Goal: Task Accomplishment & Management: Complete application form

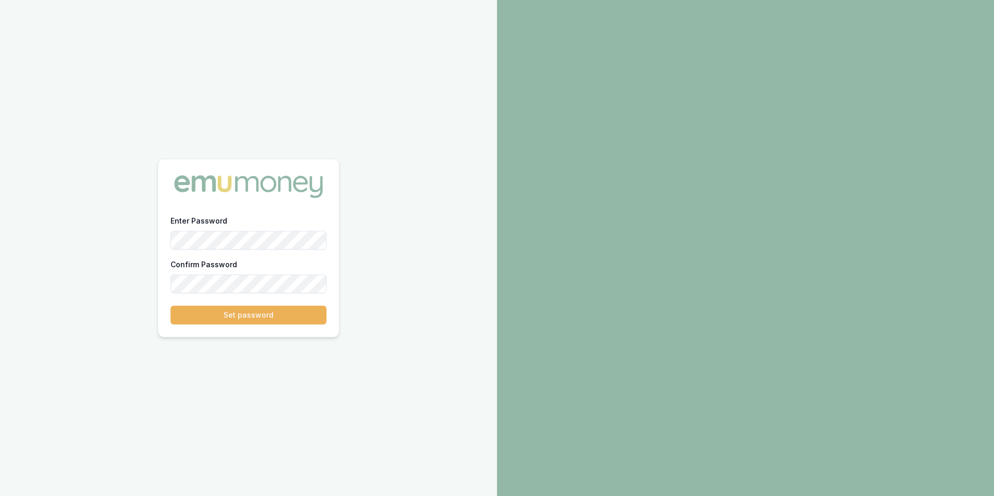
click at [171, 254] on div at bounding box center [171, 254] width 0 height 0
click at [119, 241] on div "Enter Password Confirm Password Set password" at bounding box center [248, 248] width 497 height 496
click at [168, 244] on div "Enter Password Confirm Password Set password" at bounding box center [248, 275] width 181 height 123
drag, startPoint x: 240, startPoint y: 319, endPoint x: 250, endPoint y: 316, distance: 9.7
click at [241, 319] on button "Set password" at bounding box center [249, 315] width 156 height 19
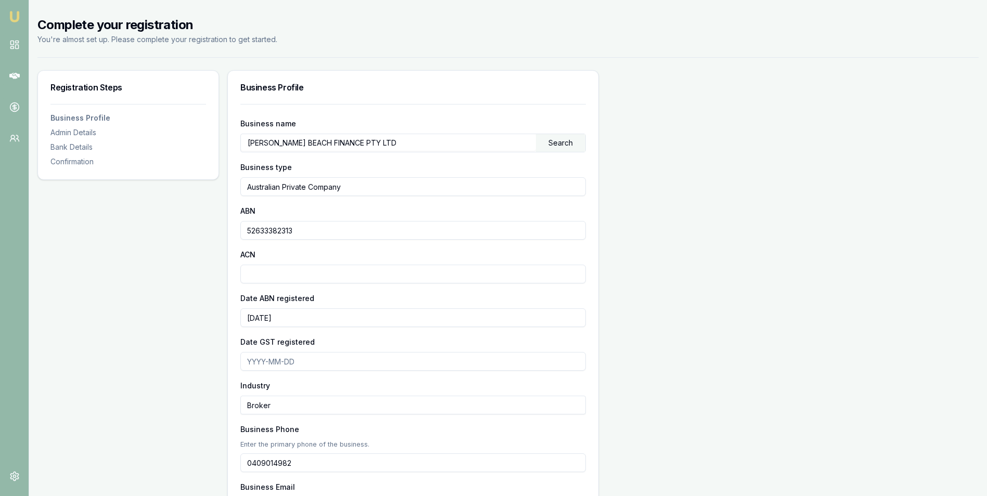
click at [305, 360] on input "Date GST registered" at bounding box center [412, 361] width 345 height 19
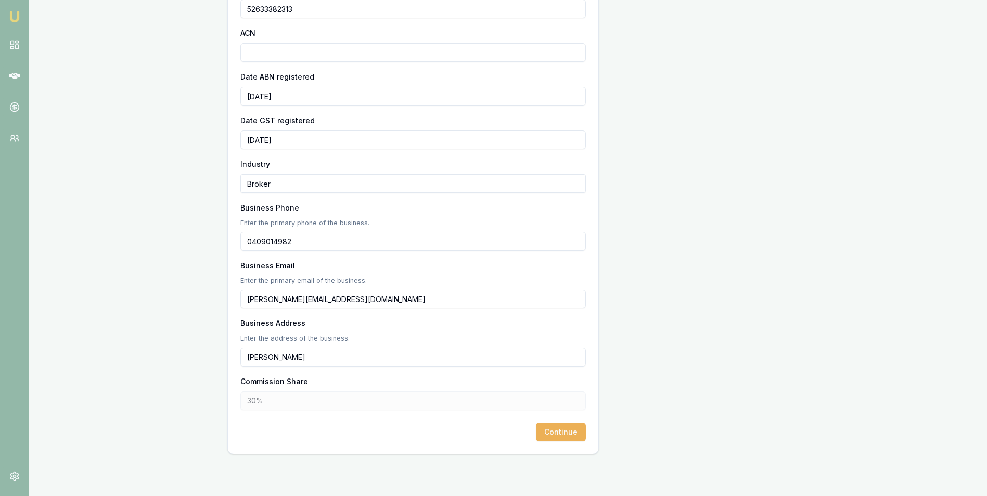
type input "[DATE]"
click at [313, 300] on input "graham@elwoodhs.com.au" at bounding box center [412, 299] width 345 height 19
type input "graham@elwoodbf.com.au"
click at [247, 365] on input "Elwood" at bounding box center [412, 357] width 345 height 19
click at [376, 360] on input "PO Box 432, Elwood" at bounding box center [412, 357] width 345 height 19
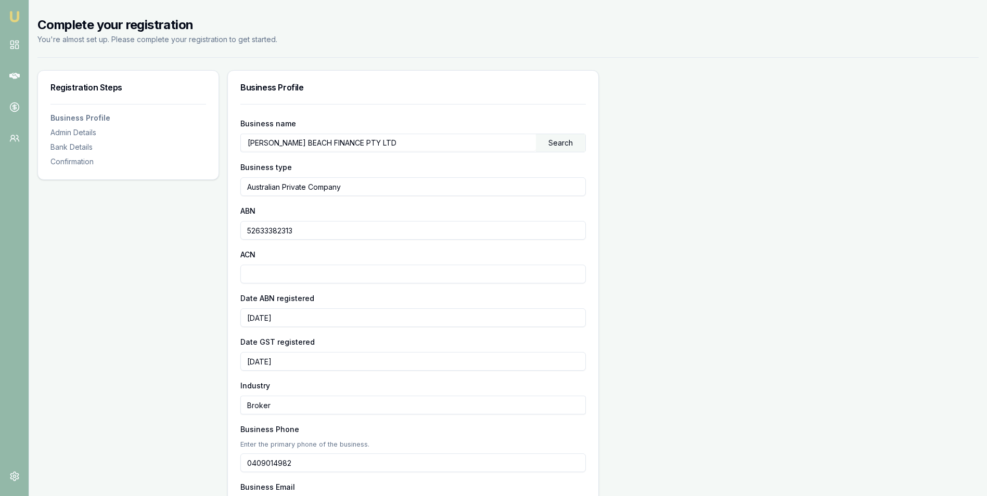
scroll to position [226, 0]
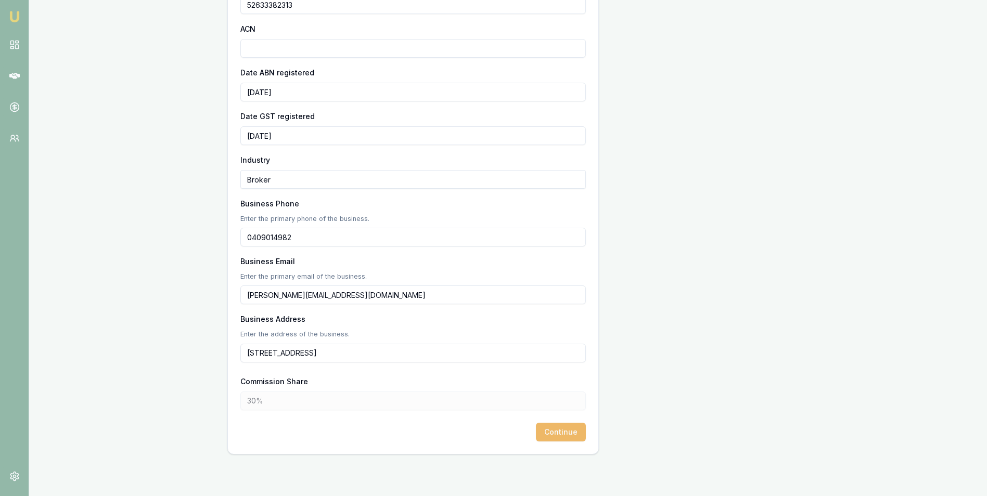
type input "PO Box 432, Elwood, VIC, 3184"
click at [555, 429] on button "Continue" at bounding box center [561, 432] width 50 height 19
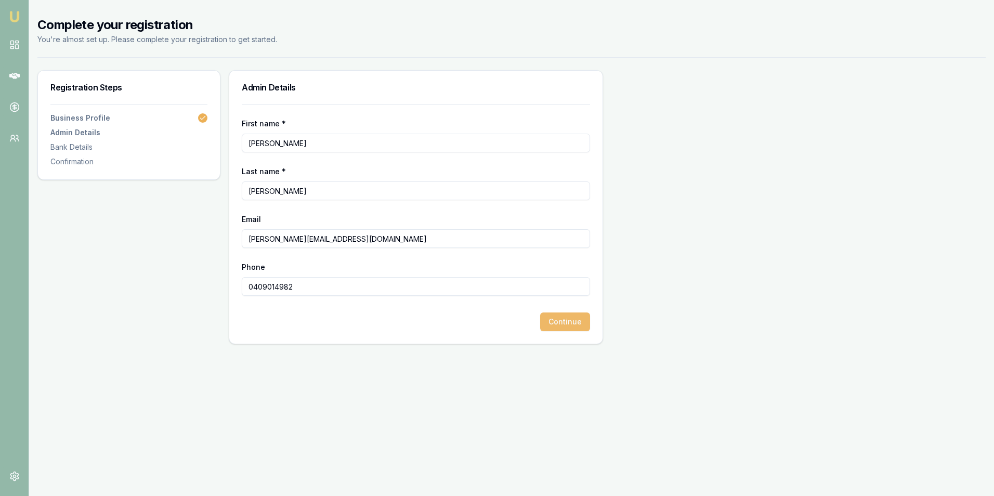
click at [566, 319] on button "Continue" at bounding box center [565, 322] width 50 height 19
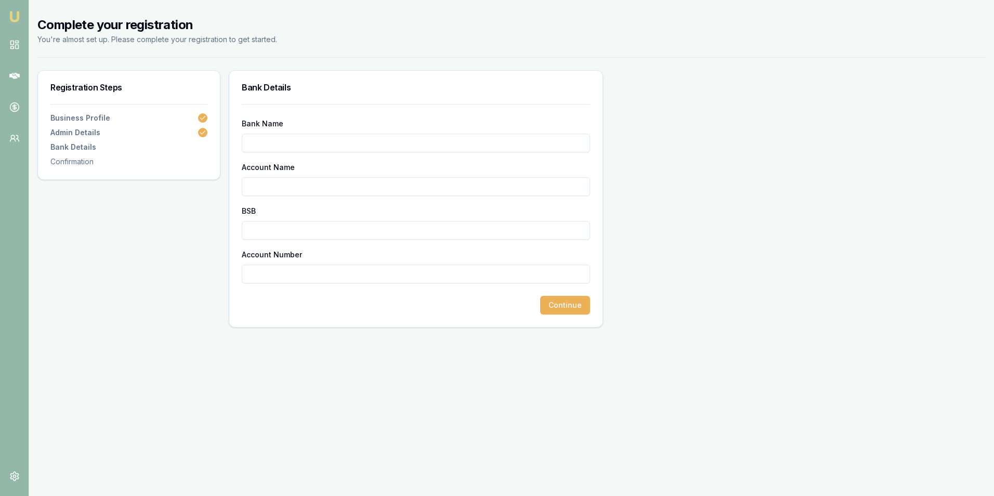
click at [281, 142] on input "Bank Name" at bounding box center [416, 143] width 348 height 19
type input "NAB"
click at [280, 192] on input "Account Name" at bounding box center [416, 186] width 348 height 19
type input "[PERSON_NAME]"
click at [470, 229] on input "BSB" at bounding box center [416, 230] width 348 height 19
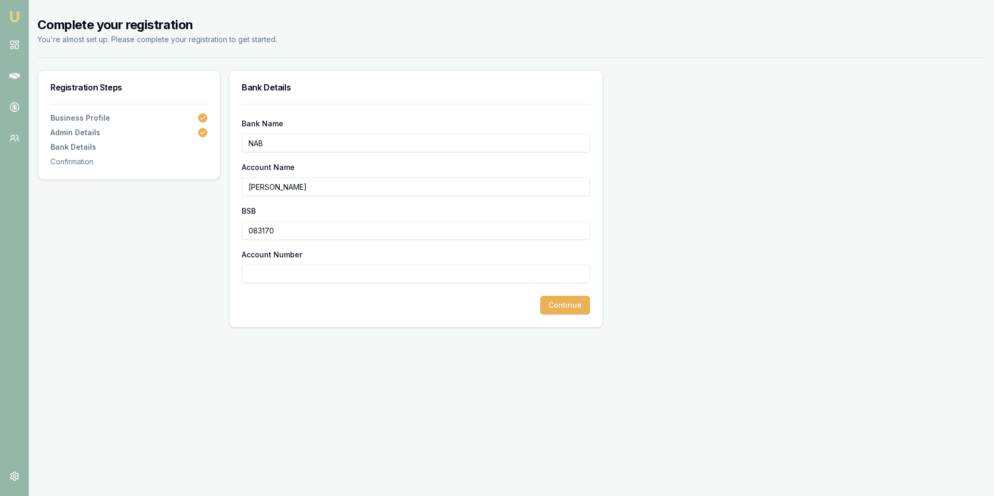
type input "083170"
click at [345, 274] on input "Account Number" at bounding box center [416, 274] width 348 height 19
type input "957970775"
click at [562, 308] on button "Continue" at bounding box center [565, 305] width 50 height 19
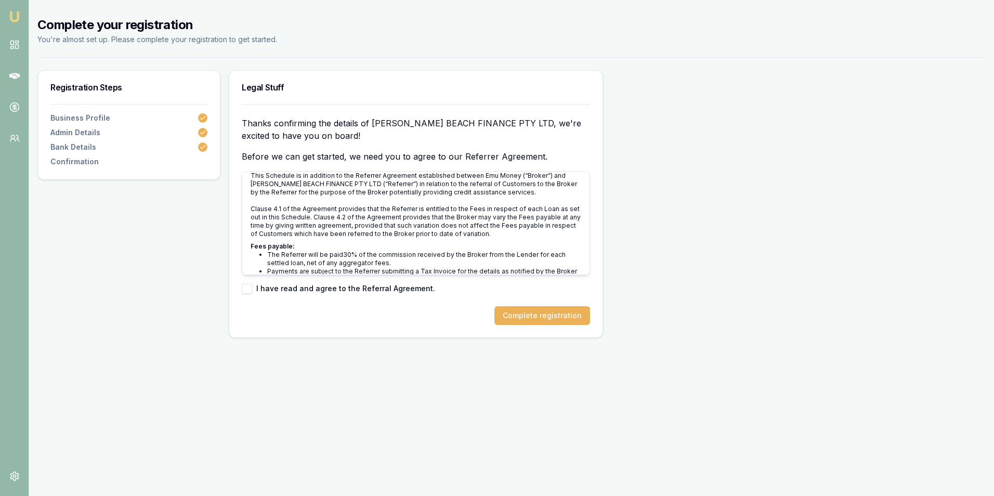
scroll to position [2872, 0]
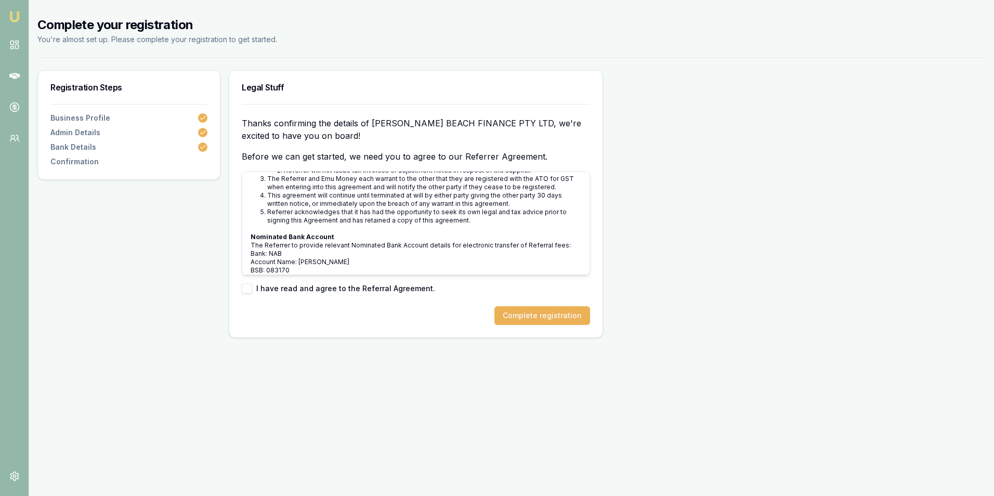
click at [249, 291] on button "button" at bounding box center [247, 288] width 10 height 10
checkbox input "true"
click at [552, 315] on button "Complete registration" at bounding box center [543, 315] width 96 height 19
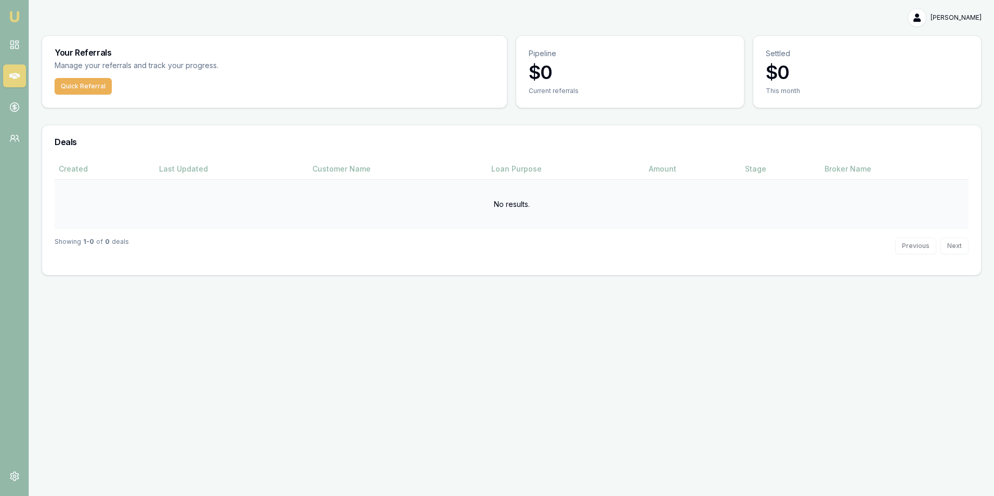
click at [92, 212] on td "No results." at bounding box center [512, 204] width 914 height 50
click at [83, 83] on button "Quick Referral" at bounding box center [83, 86] width 57 height 17
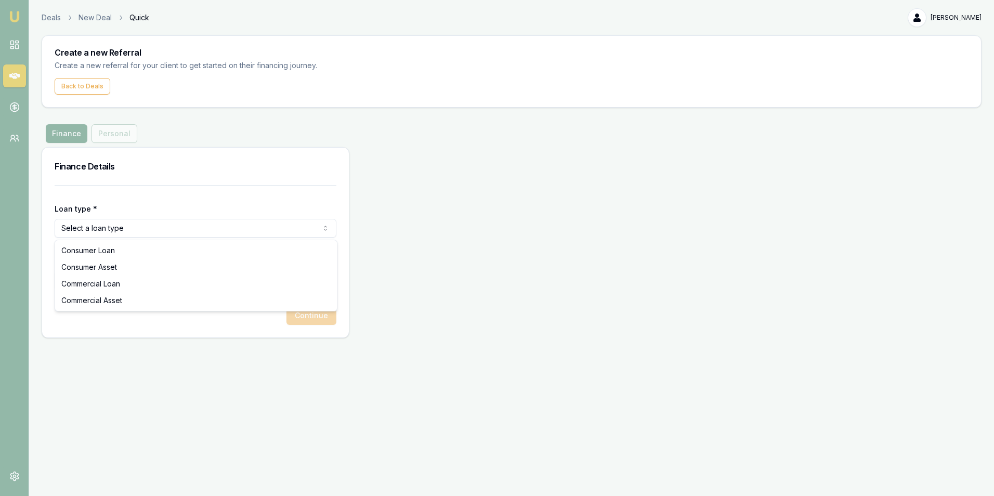
click at [178, 232] on html "Emu Money Deals New Deal Quick Graham Crockett Toggle Menu Create a new Referra…" at bounding box center [497, 248] width 994 height 496
select select "COMMERCIAL_ASSET"
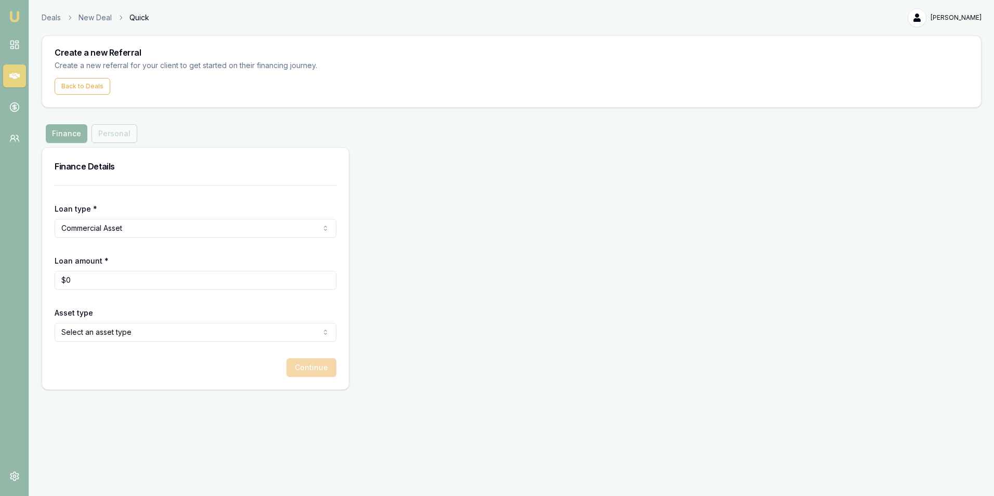
type input "0"
click at [102, 284] on input "0" at bounding box center [196, 280] width 282 height 19
type input "$10,000"
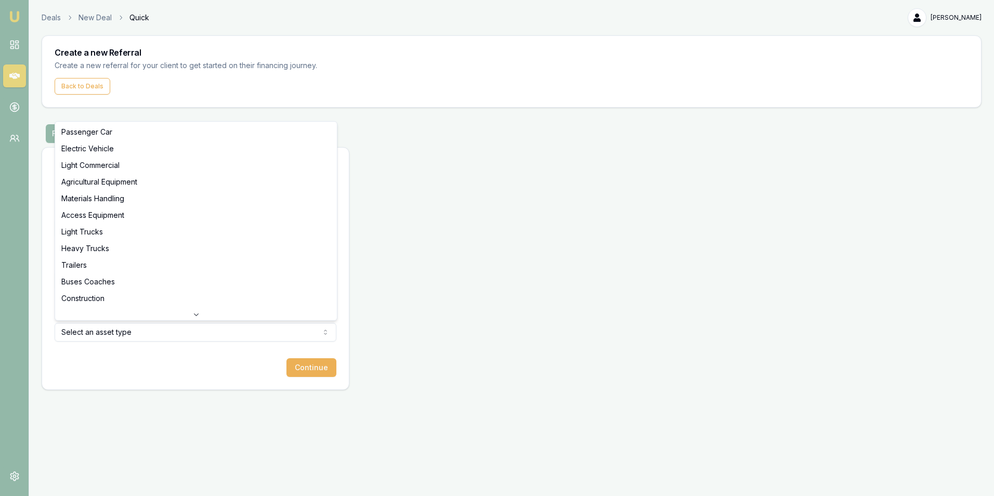
click at [172, 338] on html "Emu Money Deals New Deal Quick Graham Crockett Toggle Menu Create a new Referra…" at bounding box center [497, 248] width 994 height 496
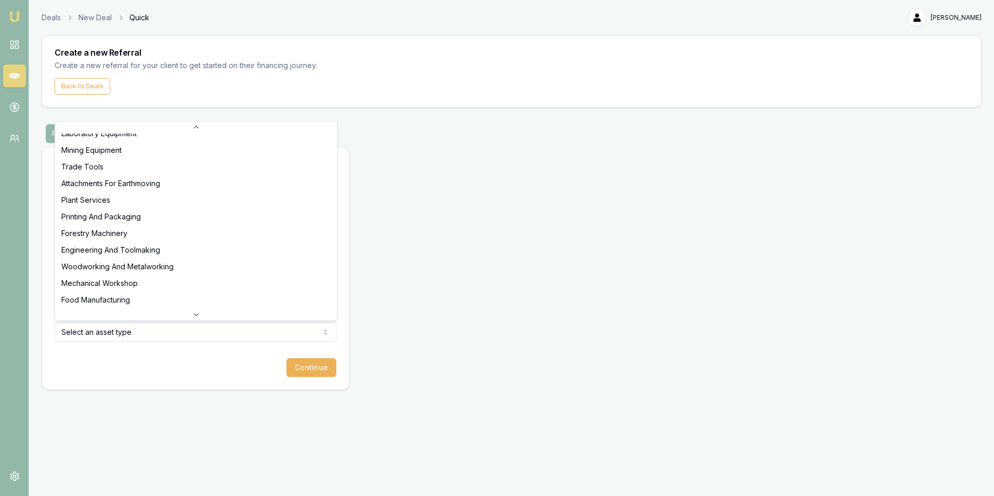
select select "PLANT_SERVICES"
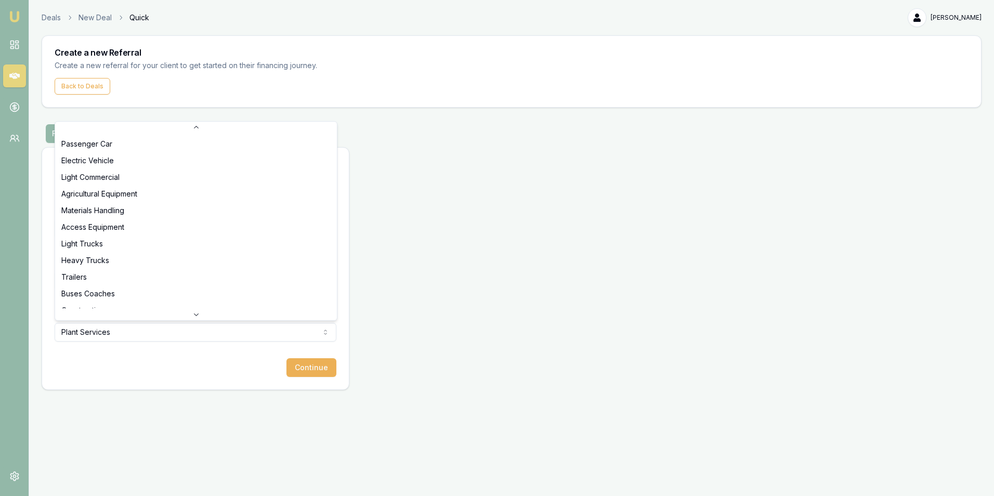
click at [273, 329] on html "Emu Money Deals New Deal Quick Graham Crockett Toggle Menu Create a new Referra…" at bounding box center [497, 248] width 994 height 496
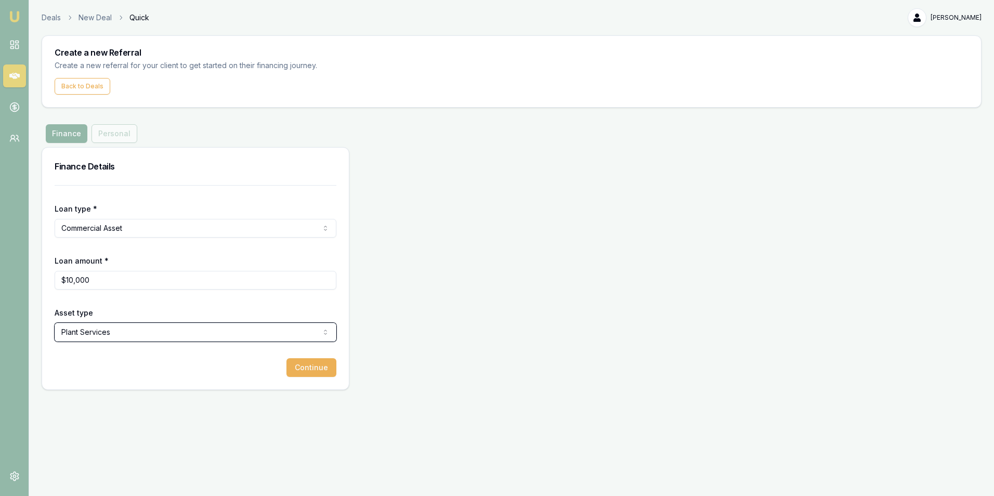
click at [315, 365] on html "Emu Money Deals New Deal Quick Graham Crockett Toggle Menu Create a new Referra…" at bounding box center [497, 248] width 994 height 496
click at [308, 371] on button "Continue" at bounding box center [312, 367] width 50 height 19
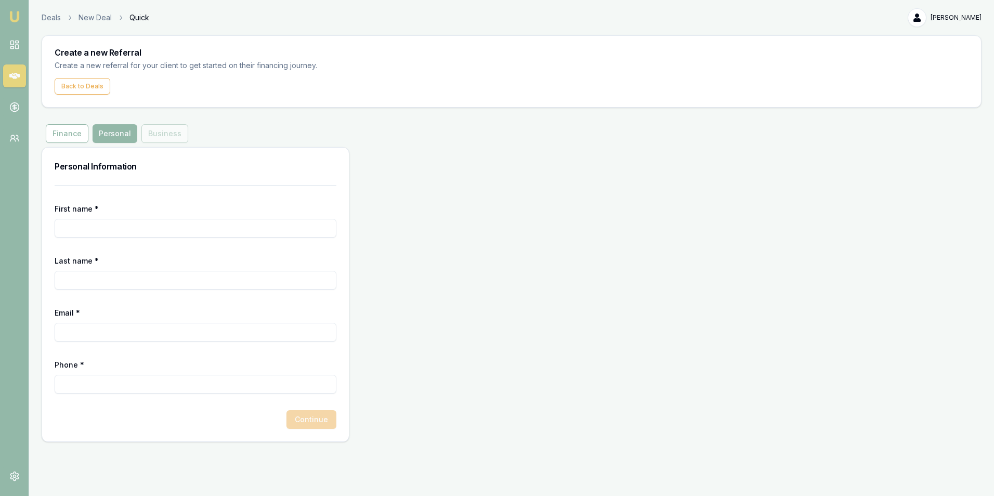
click at [167, 235] on input "First name *" at bounding box center [196, 228] width 282 height 19
click at [426, 303] on div "Personal Information First name * Last name * Email * Phone * Continue" at bounding box center [512, 294] width 940 height 295
click at [206, 228] on input "First name *" at bounding box center [196, 228] width 282 height 19
type input "Graham"
type input "Crockett"
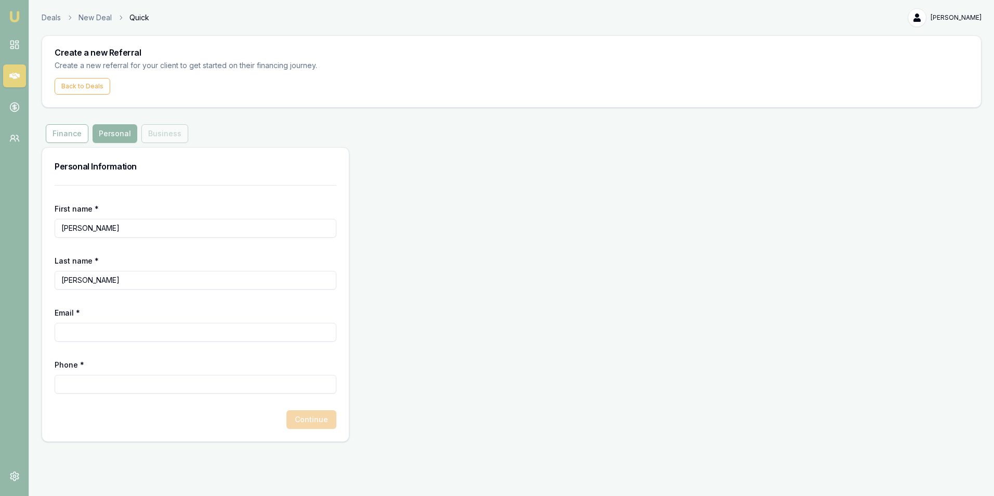
type input "graham@elwoodbf.com.au"
type input "0409 014 982"
click at [316, 422] on button "Continue" at bounding box center [312, 419] width 50 height 19
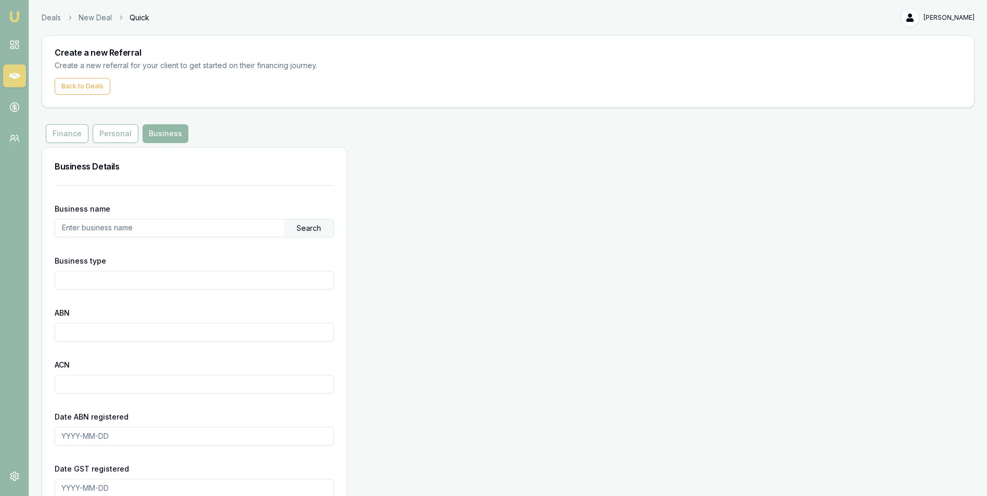
click at [205, 233] on input "text" at bounding box center [169, 227] width 229 height 17
click at [123, 135] on button "Personal" at bounding box center [116, 133] width 46 height 19
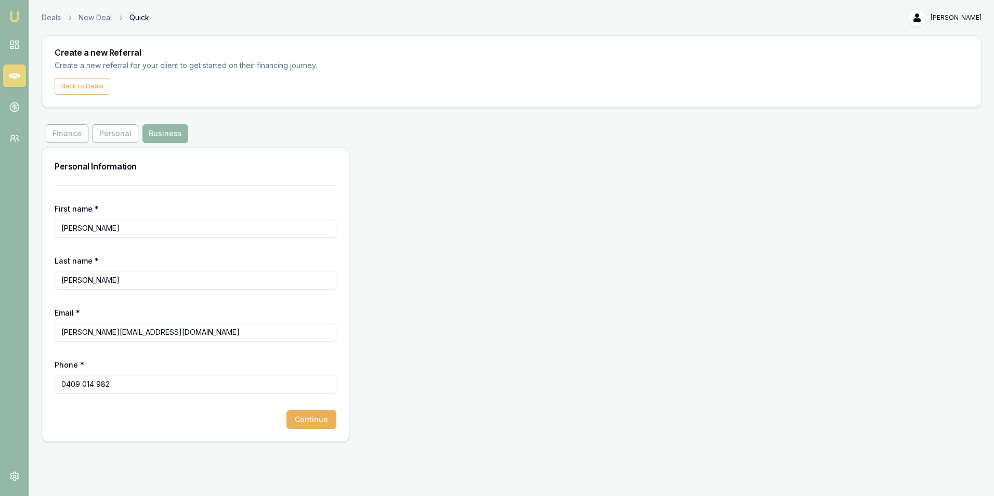
drag, startPoint x: 109, startPoint y: 229, endPoint x: 29, endPoint y: 230, distance: 80.1
click at [29, 230] on div "Emu Money Deals New Deal Quick Graham Crockett Toggle Menu Create a new Referra…" at bounding box center [497, 248] width 994 height 496
type input "Maria"
drag, startPoint x: 99, startPoint y: 283, endPoint x: 54, endPoint y: 281, distance: 44.8
click at [54, 281] on div "First name * Maria Last name * Crockett Email * graham@elwoodbf.com.au Phone * …" at bounding box center [195, 313] width 307 height 256
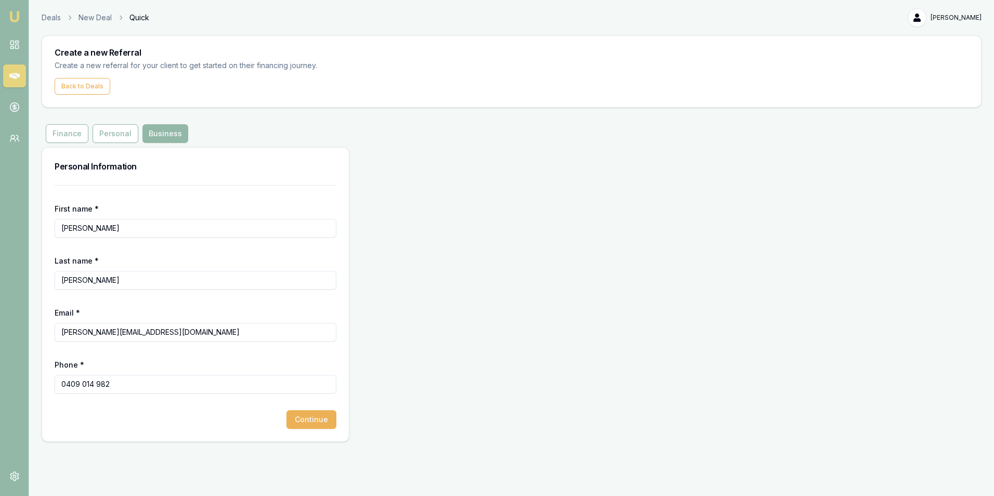
type input "De Losa"
drag, startPoint x: 176, startPoint y: 338, endPoint x: 43, endPoint y: 338, distance: 133.7
click at [43, 338] on div "First name * Maria Last name * De Losa Email * graham@elwoodbf.com.au Phone * 0…" at bounding box center [195, 313] width 307 height 256
paste input "mailto:chicanduniquecentral@gmail.com"
type input "chicanduniquecentral@gmail.com"
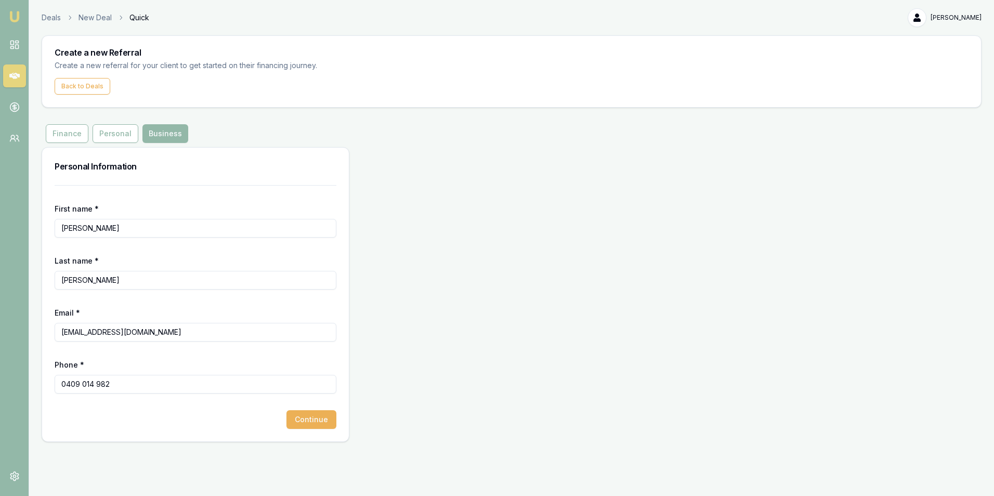
drag, startPoint x: 127, startPoint y: 385, endPoint x: 48, endPoint y: 383, distance: 79.1
click at [48, 383] on div "First name * Maria Last name * De Losa Email * chicanduniquecentral@gmail.com P…" at bounding box center [195, 313] width 307 height 256
type input "0477 231 937"
click at [314, 419] on button "Continue" at bounding box center [312, 419] width 50 height 19
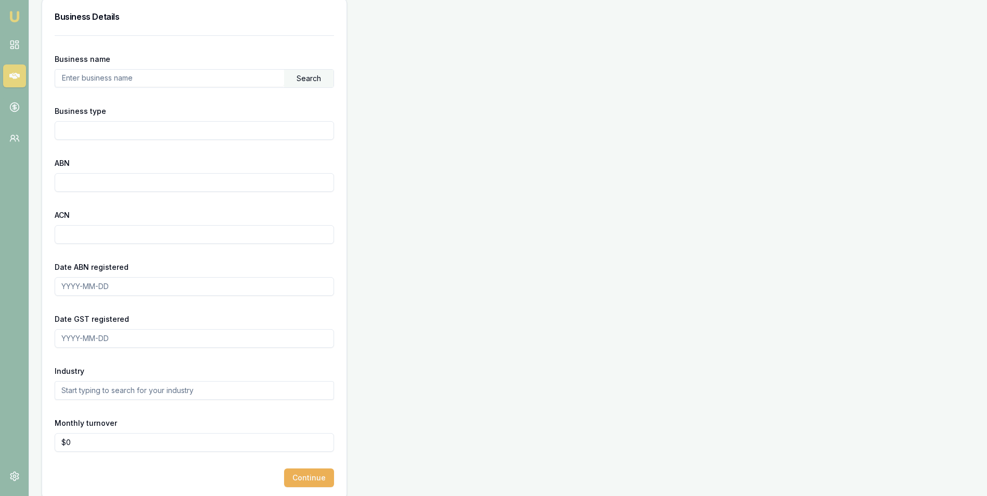
scroll to position [162, 0]
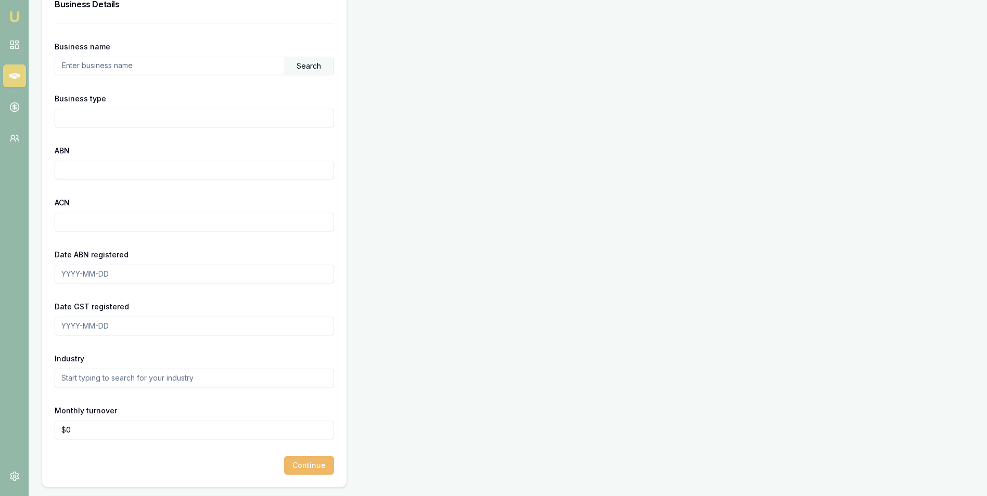
click at [303, 464] on button "Continue" at bounding box center [309, 465] width 50 height 19
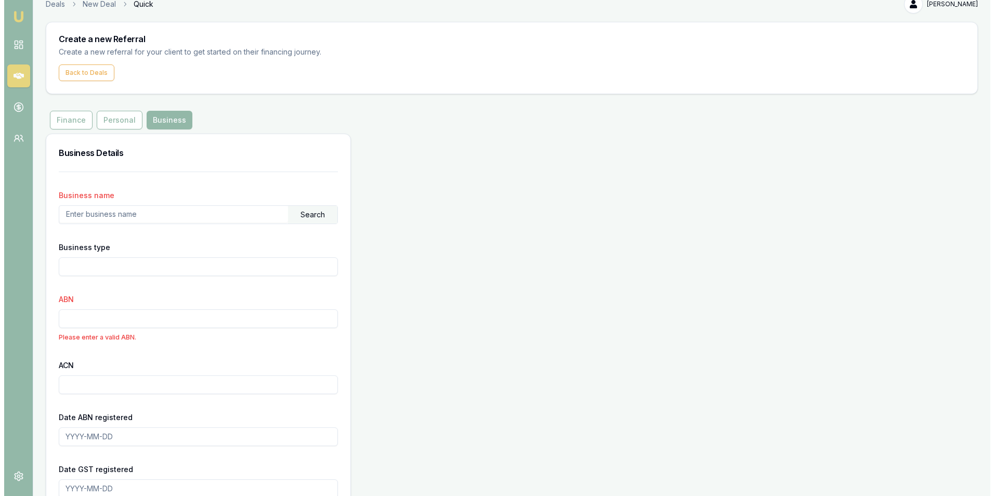
scroll to position [0, 0]
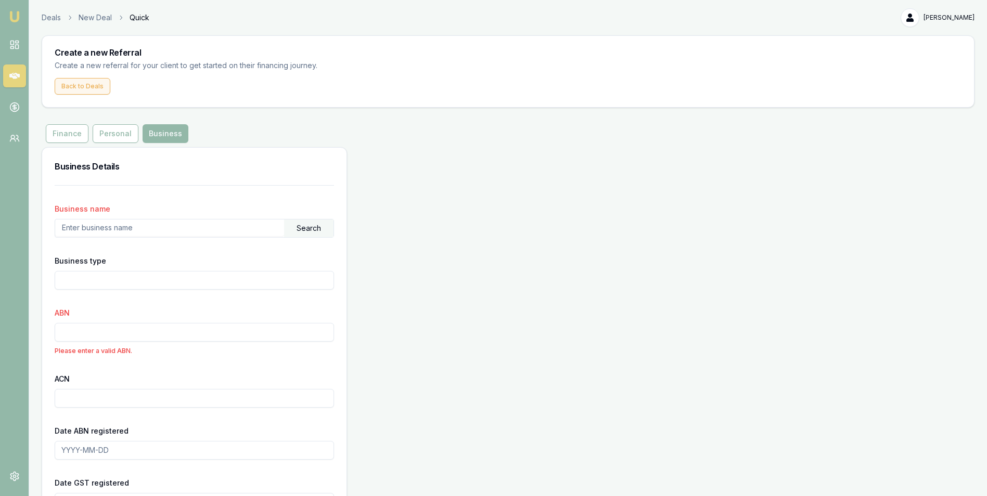
click at [88, 88] on button "Back to Deals" at bounding box center [83, 86] width 56 height 17
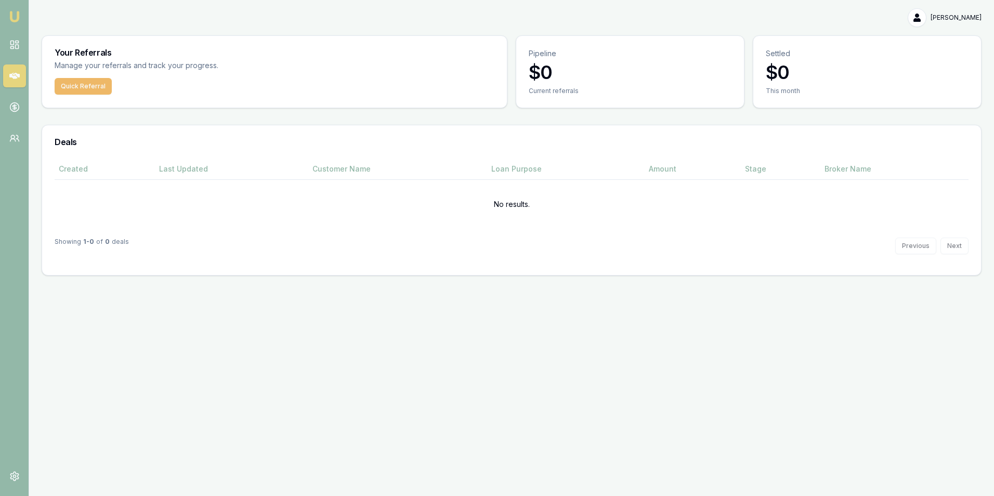
click at [97, 81] on button "Quick Referral" at bounding box center [83, 86] width 57 height 17
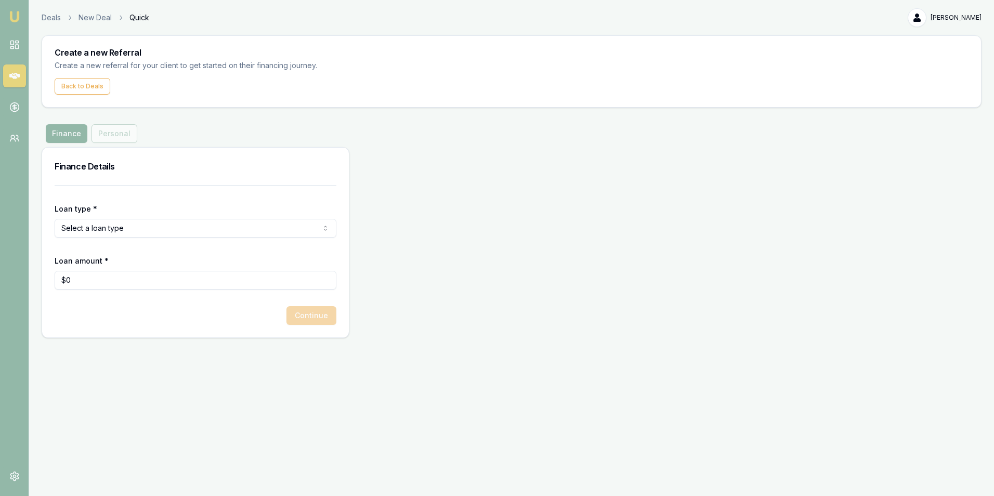
click at [176, 232] on html "Emu Money Deals New Deal Quick Graham Crockett Toggle Menu Create a new Referra…" at bounding box center [497, 248] width 994 height 496
select select "COMMERCIAL_ASSET"
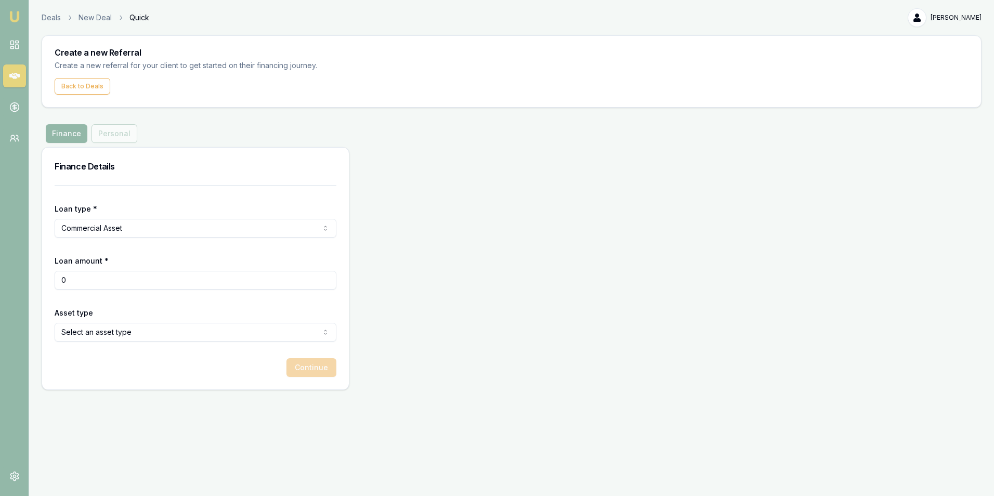
click at [122, 281] on input "0" at bounding box center [196, 280] width 282 height 19
drag, startPoint x: 122, startPoint y: 281, endPoint x: 58, endPoint y: 280, distance: 63.5
click at [58, 280] on input "0" at bounding box center [196, 280] width 282 height 19
type input "$10,000"
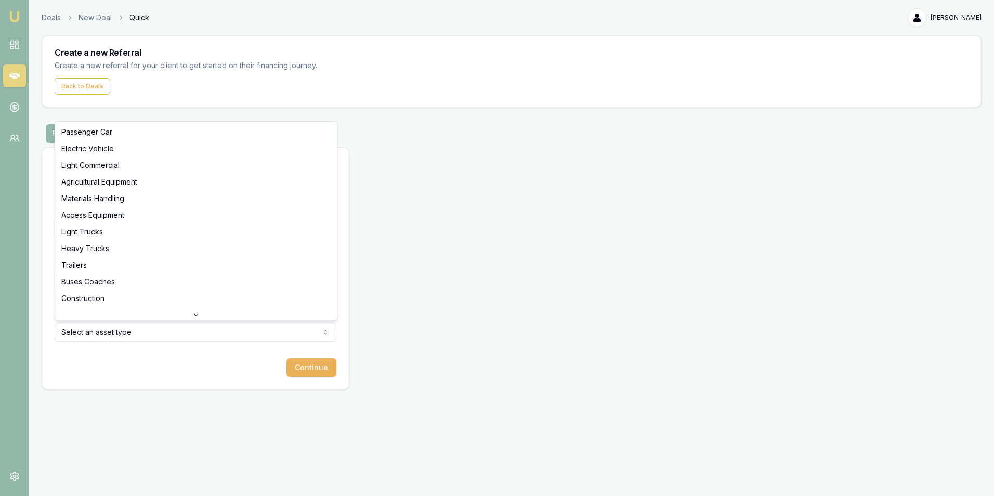
click at [157, 338] on html "Emu Money Deals New Deal Quick Graham Crockett Toggle Menu Create a new Referra…" at bounding box center [497, 248] width 994 height 496
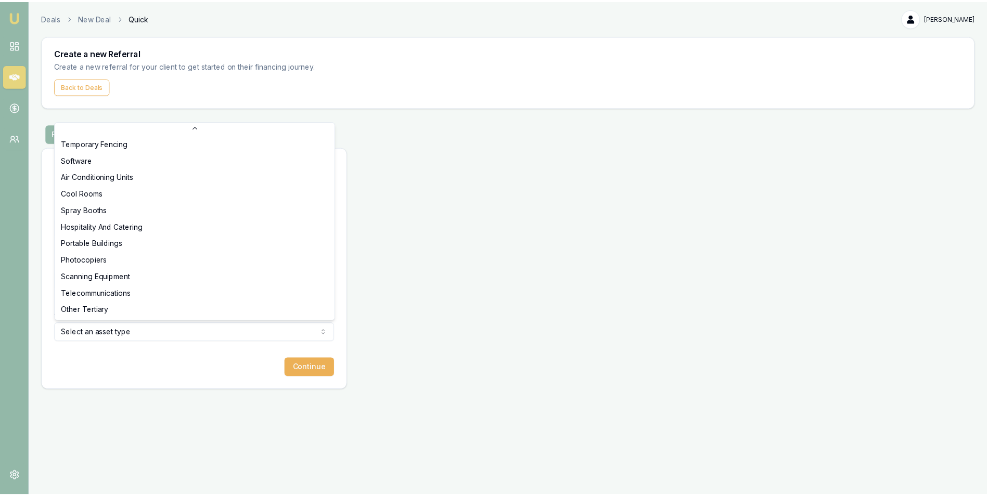
scroll to position [323, 0]
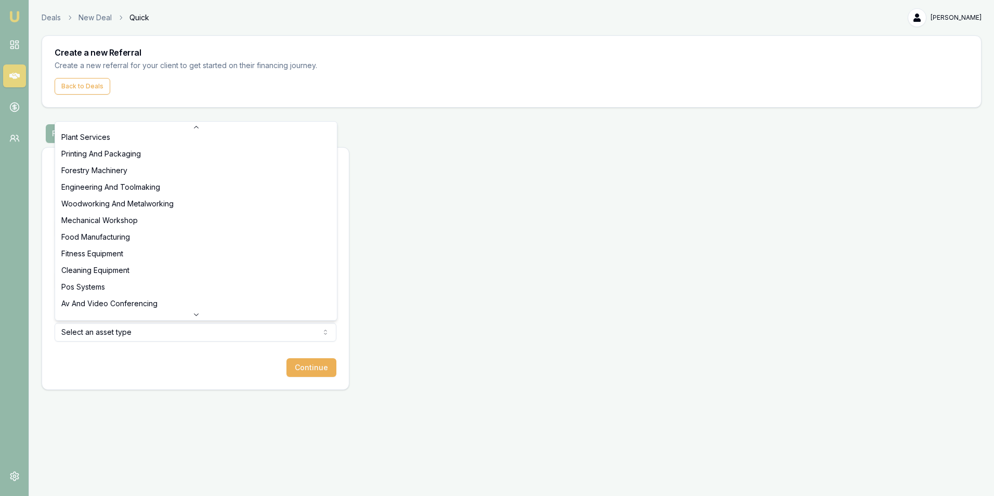
select select "PLANT_SERVICES"
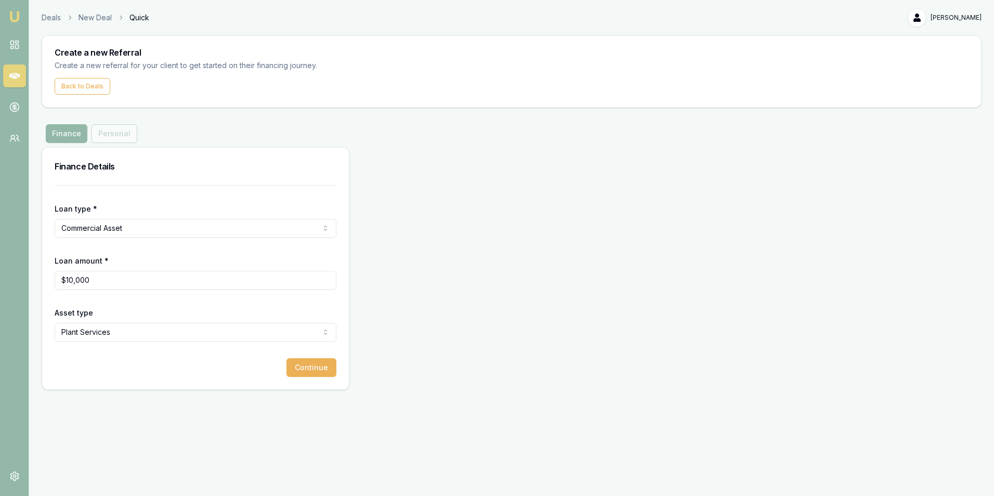
click at [140, 230] on html "Emu Money Deals New Deal Quick Graham Crockett Toggle Menu Create a new Referra…" at bounding box center [497, 248] width 994 height 496
click at [203, 375] on html "Emu Money Deals New Deal Quick Graham Crockett Toggle Menu Create a new Referra…" at bounding box center [497, 248] width 994 height 496
click at [307, 367] on button "Continue" at bounding box center [312, 367] width 50 height 19
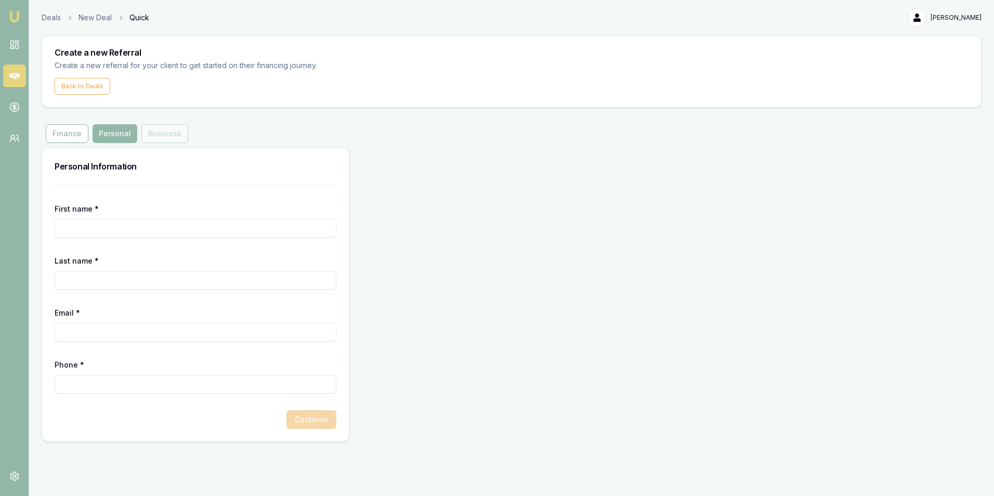
click at [67, 230] on input "First name *" at bounding box center [196, 228] width 282 height 19
type input "Maria"
type input "De Losa"
type input "chicanduniquecentral@gmail.com"
type input "0477 231 937"
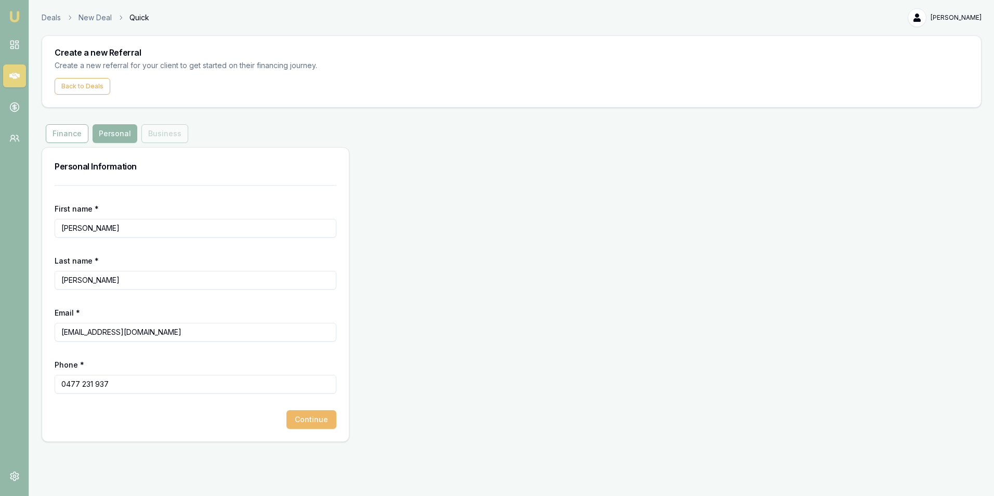
click at [317, 418] on button "Continue" at bounding box center [312, 419] width 50 height 19
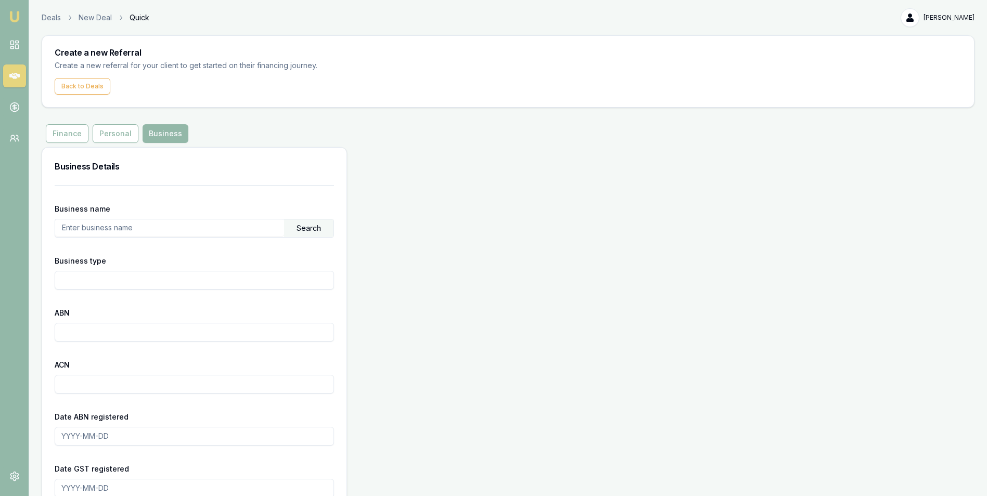
click at [146, 230] on input "text" at bounding box center [169, 227] width 229 height 17
click at [108, 228] on input "text" at bounding box center [169, 227] width 229 height 17
type input "Chick and Unique Central"
click at [112, 284] on input "Business type" at bounding box center [194, 280] width 279 height 19
click at [115, 279] on input "Business type" at bounding box center [194, 280] width 279 height 19
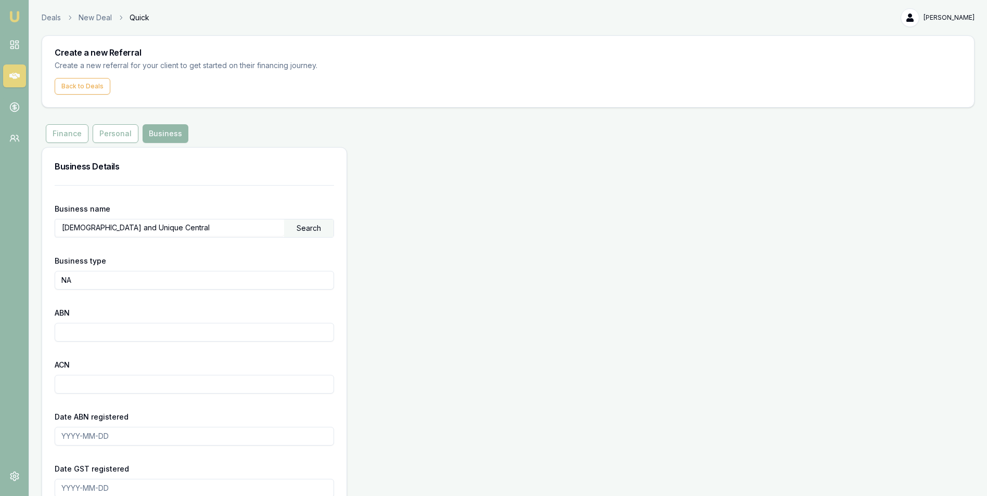
type input "NA"
click at [89, 335] on input "ABN" at bounding box center [194, 332] width 279 height 19
type input "NA"
click at [109, 131] on button "Personal" at bounding box center [116, 133] width 46 height 19
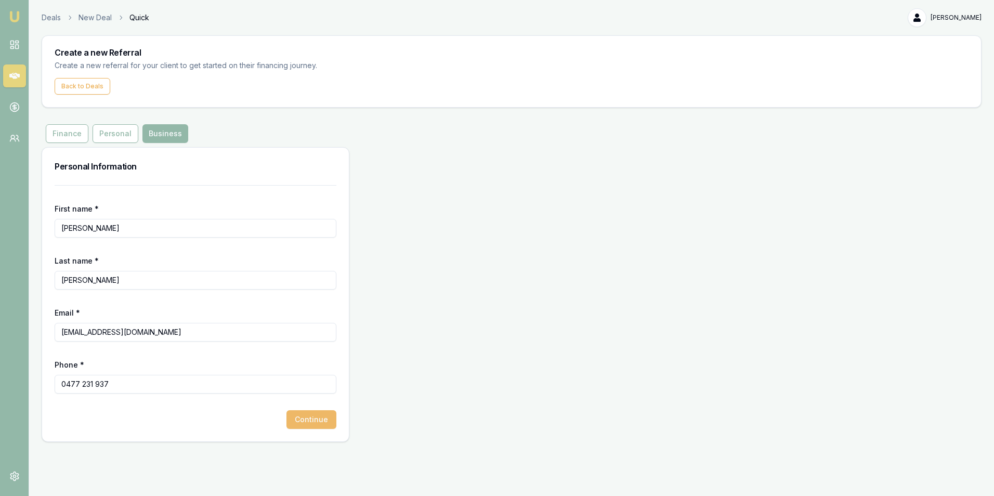
click at [309, 414] on button "Continue" at bounding box center [312, 419] width 50 height 19
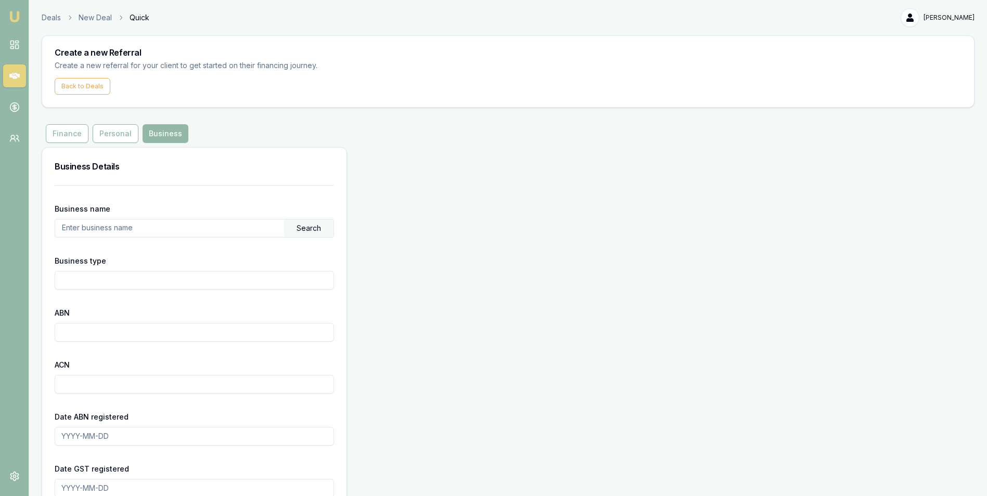
click at [127, 280] on input "Business type" at bounding box center [194, 280] width 279 height 19
click at [110, 331] on input "ABN" at bounding box center [194, 332] width 279 height 19
click at [148, 283] on input "Business type" at bounding box center [194, 280] width 279 height 19
click at [147, 222] on input "text" at bounding box center [169, 227] width 229 height 17
click at [124, 333] on input "ABN" at bounding box center [194, 332] width 279 height 19
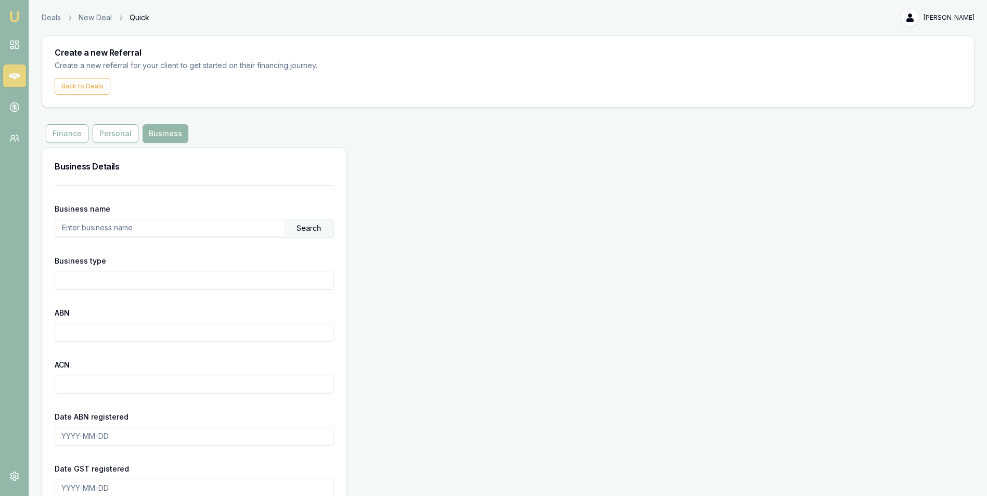
click at [159, 231] on input "text" at bounding box center [169, 227] width 229 height 17
click at [127, 225] on input "text" at bounding box center [169, 227] width 229 height 17
type input "Chic and Unique Central"
click at [108, 276] on input "Business type" at bounding box center [194, 280] width 279 height 19
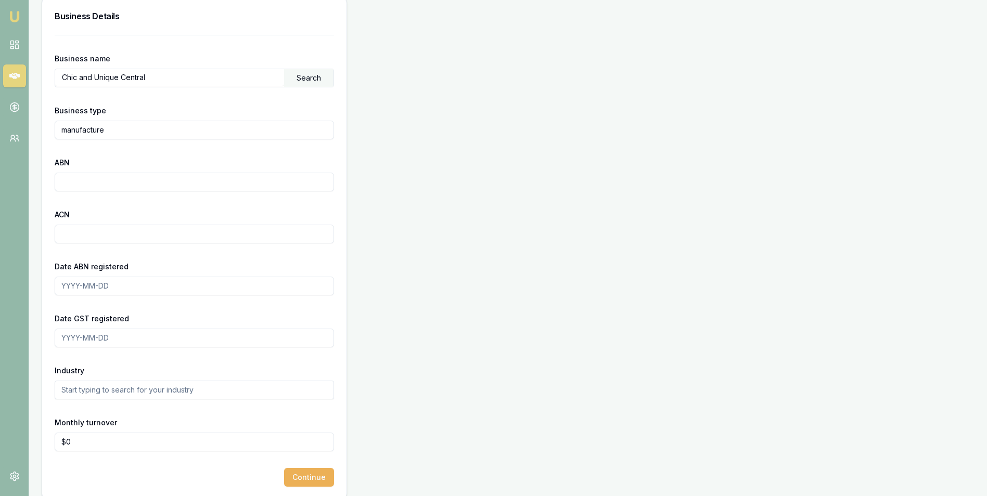
scroll to position [162, 0]
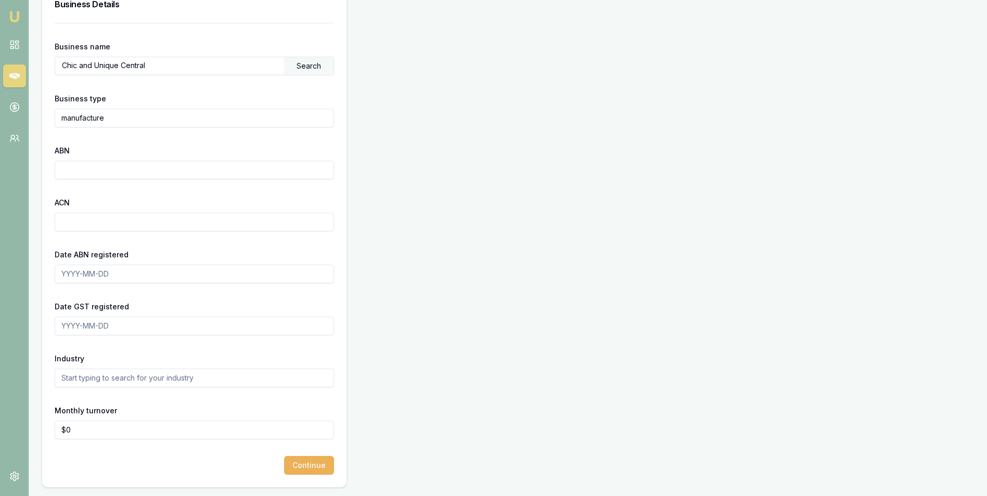
type input "manufacture"
click at [132, 379] on input "text" at bounding box center [194, 378] width 279 height 19
type input "manufacture"
click at [136, 427] on input "0" at bounding box center [194, 430] width 279 height 19
type input "$0"
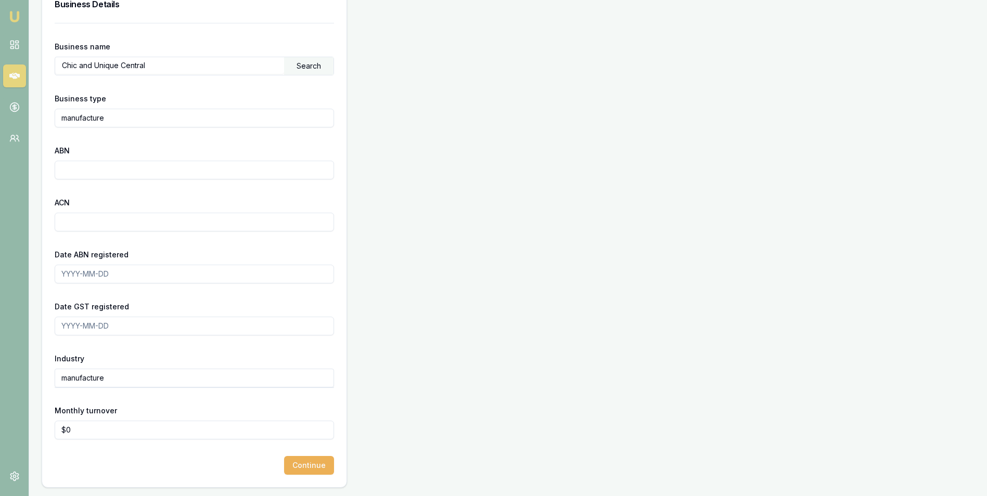
click at [69, 117] on input "manufacture" at bounding box center [194, 118] width 279 height 19
type input "Manufacture"
click at [118, 169] on input "ABN" at bounding box center [194, 170] width 279 height 19
drag, startPoint x: 113, startPoint y: 381, endPoint x: 24, endPoint y: 377, distance: 89.0
click at [24, 377] on div "Emu Money Deals New Deal Quick Graham Crockett Toggle Menu Create a new Referra…" at bounding box center [493, 167] width 987 height 658
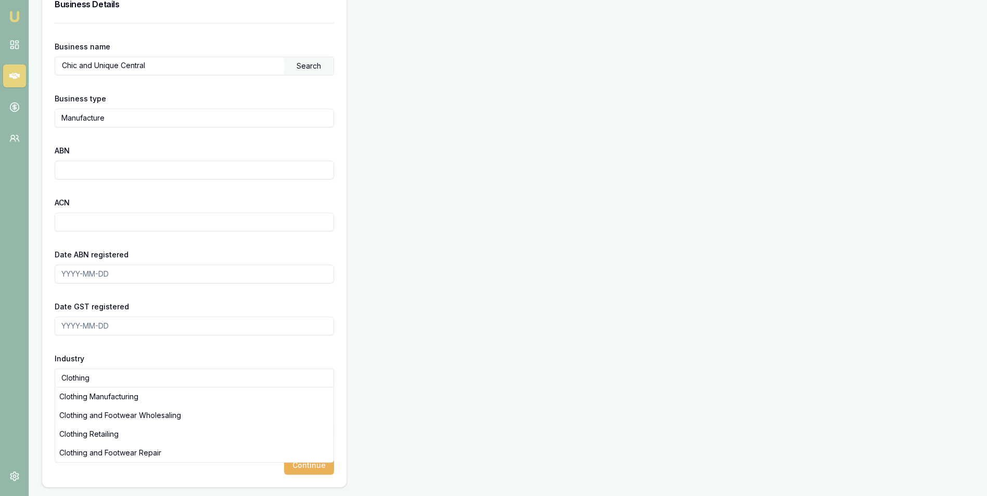
drag, startPoint x: 119, startPoint y: 380, endPoint x: 40, endPoint y: 377, distance: 78.6
click at [40, 377] on main "Create a new Referral Create a new referral for your client to get started on t…" at bounding box center [507, 180] width 957 height 615
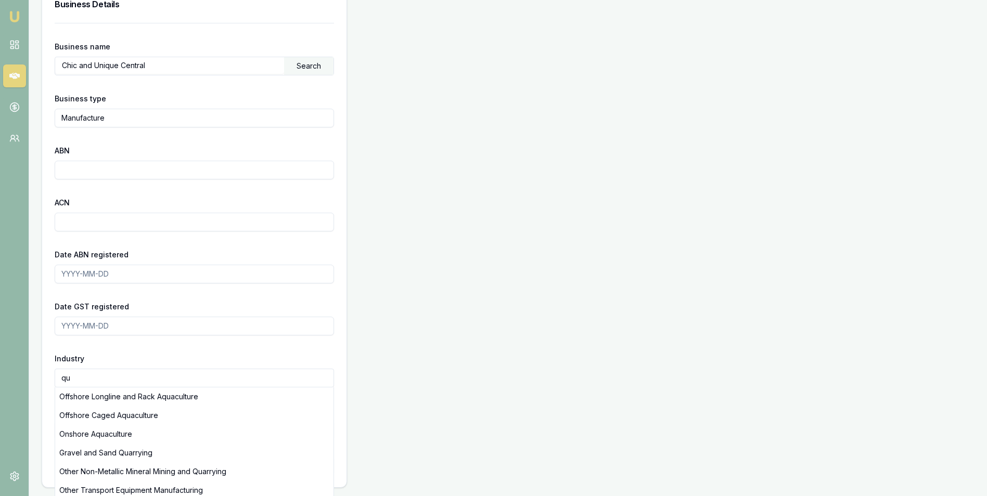
type input "q"
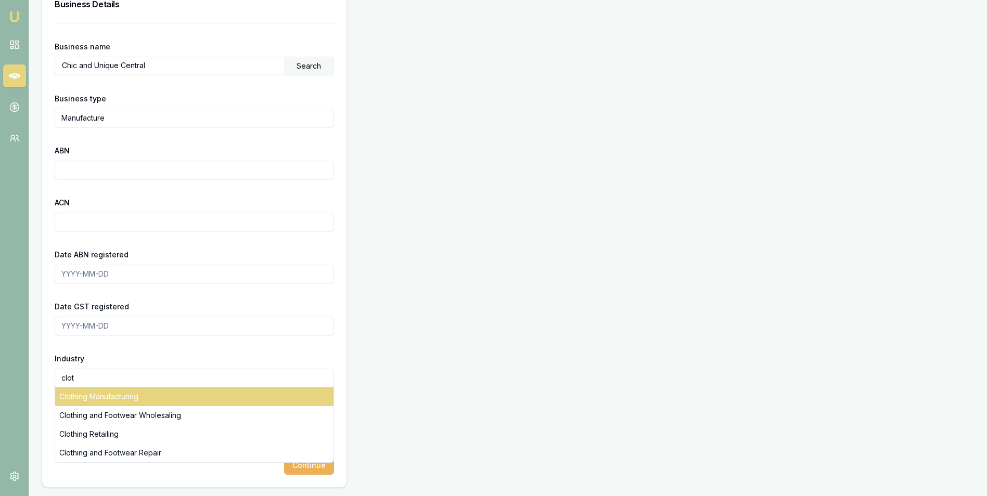
click at [107, 398] on div "Clothing Manufacturing" at bounding box center [194, 396] width 278 height 19
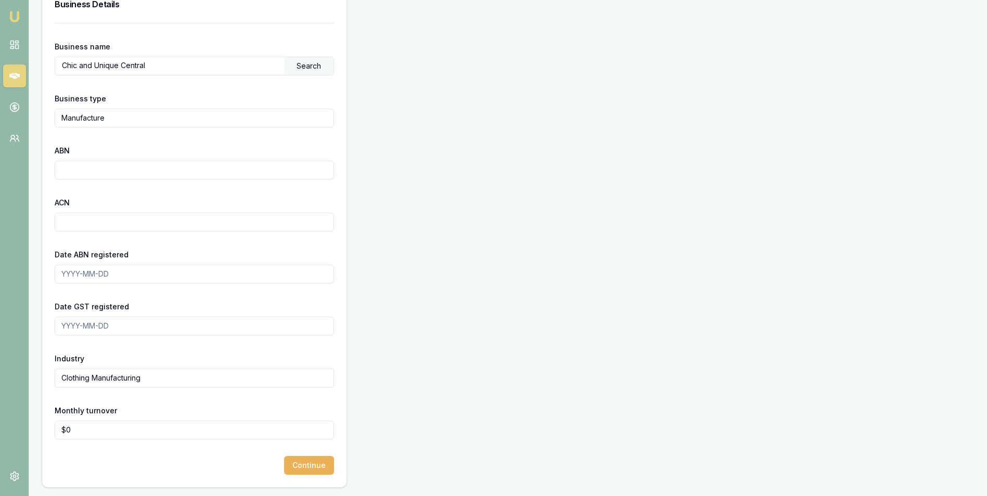
drag, startPoint x: 147, startPoint y: 378, endPoint x: 32, endPoint y: 377, distance: 114.9
click at [32, 377] on main "Create a new Referral Create a new referral for your client to get started on t…" at bounding box center [507, 180] width 957 height 615
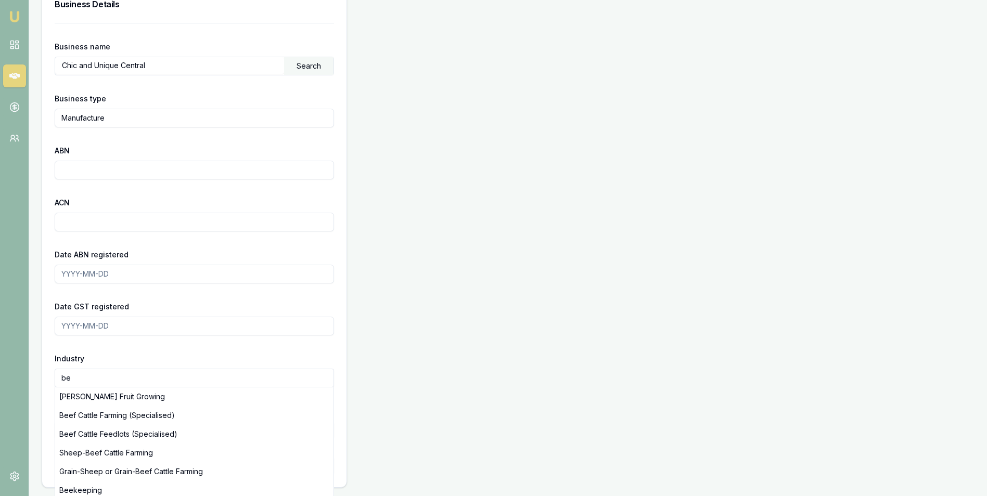
type input "b"
type input "t"
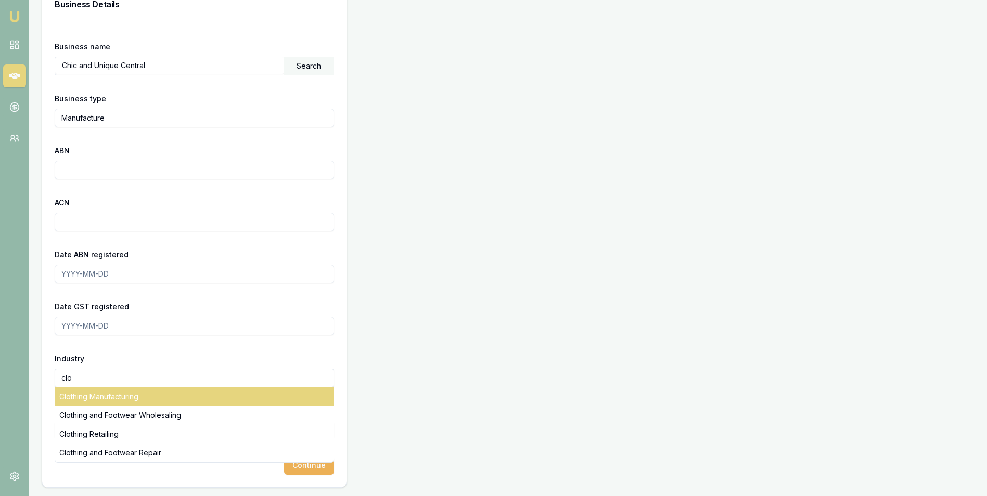
click at [131, 399] on div "Clothing Manufacturing" at bounding box center [194, 396] width 278 height 19
type input "Clothing Manufacturing"
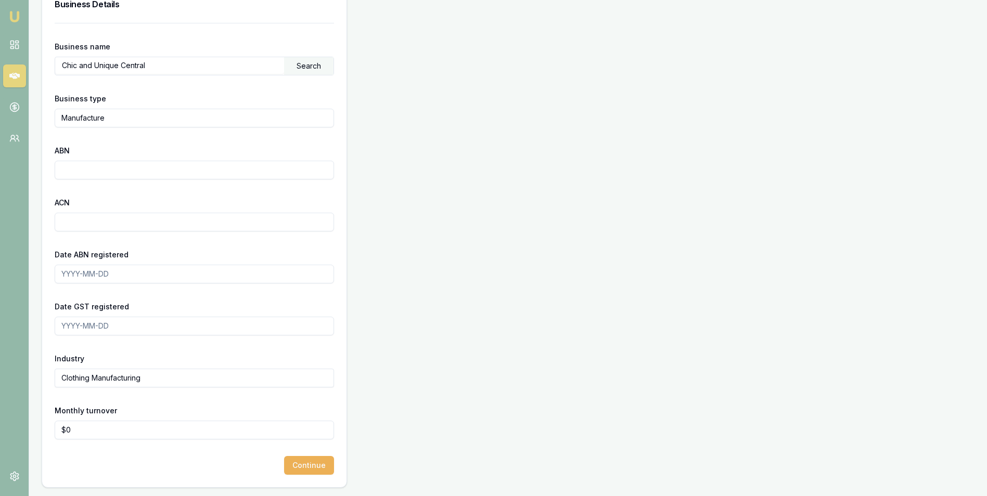
click at [85, 170] on input "ABN" at bounding box center [194, 170] width 279 height 19
type input "26115654210"
click at [119, 276] on input "Date ABN registered" at bounding box center [194, 274] width 279 height 19
type input "2024-10-18"
click at [190, 307] on div "Date GST registered" at bounding box center [194, 317] width 279 height 35
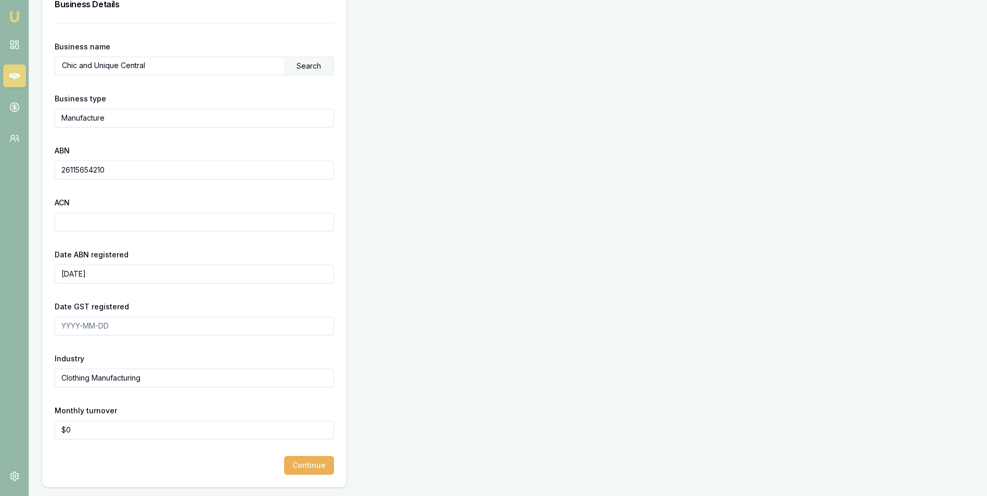
drag, startPoint x: 122, startPoint y: 327, endPoint x: 47, endPoint y: 319, distance: 75.9
click at [47, 319] on div "Business name Chic and Unique Central Search Business type Manufacture ABN 2611…" at bounding box center [194, 255] width 304 height 464
click at [302, 469] on button "Continue" at bounding box center [309, 465] width 50 height 19
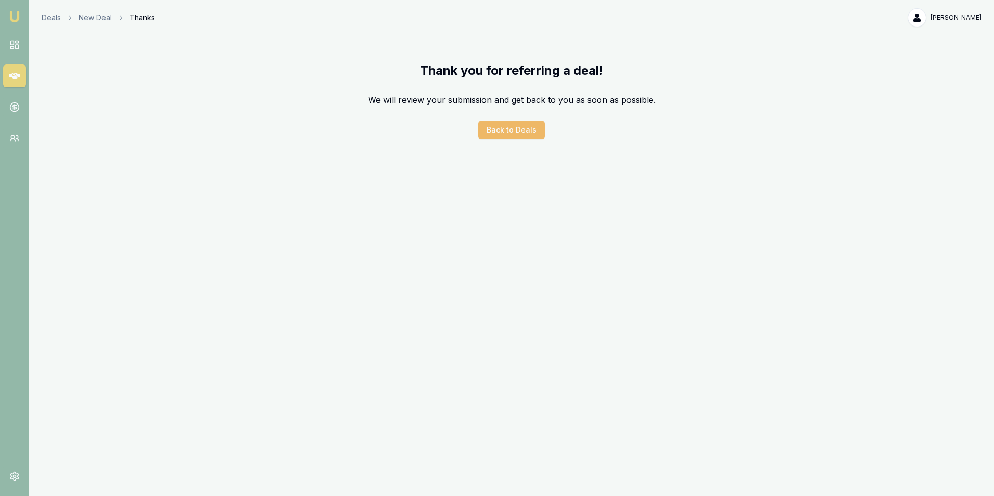
click at [517, 131] on button "Back to Deals" at bounding box center [511, 130] width 67 height 19
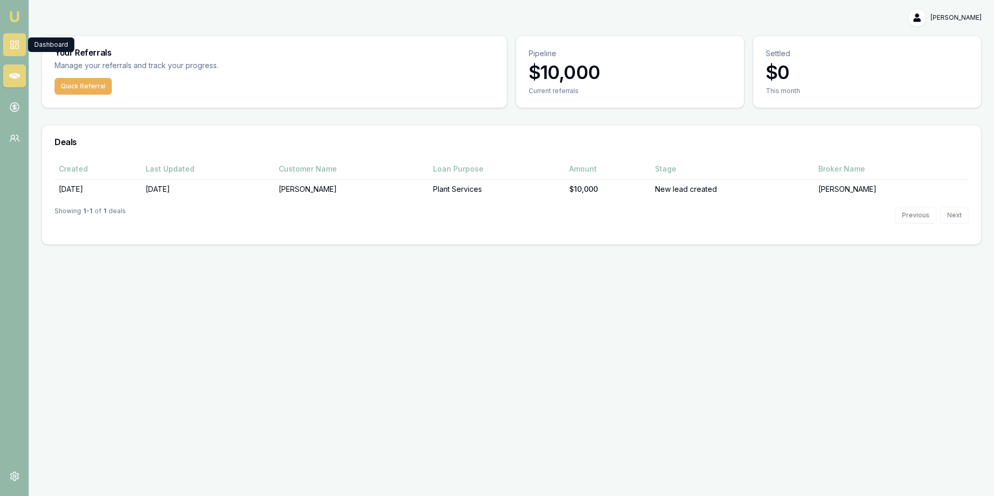
click at [12, 42] on icon at bounding box center [14, 45] width 10 height 10
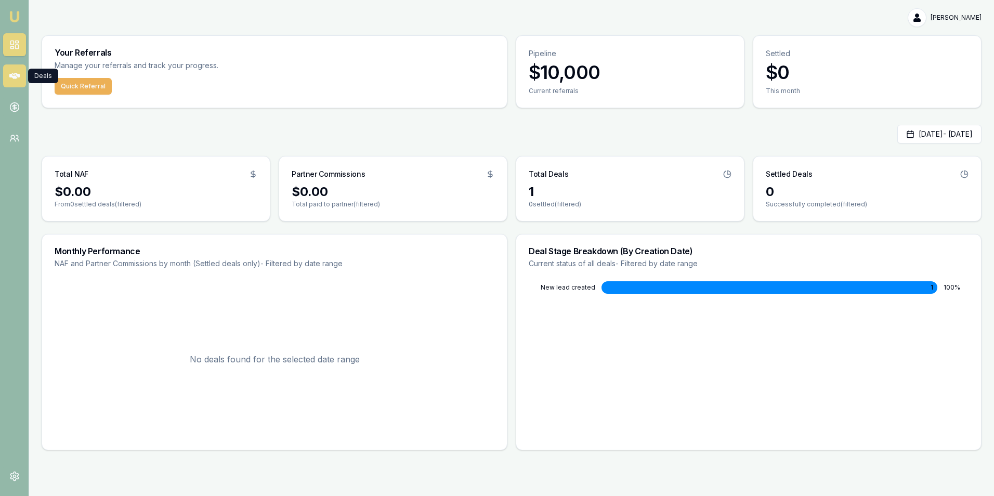
click at [11, 75] on icon at bounding box center [14, 76] width 10 height 6
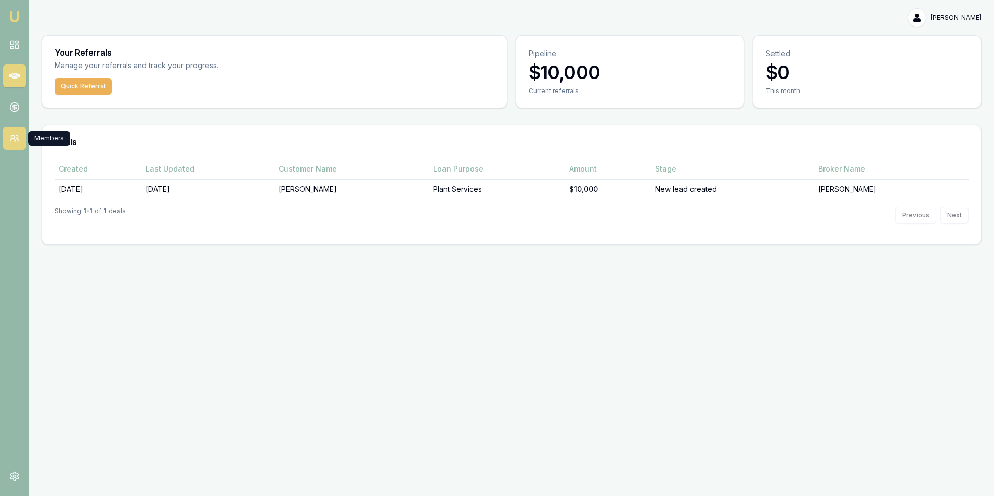
click at [12, 135] on circle at bounding box center [13, 137] width 4 height 4
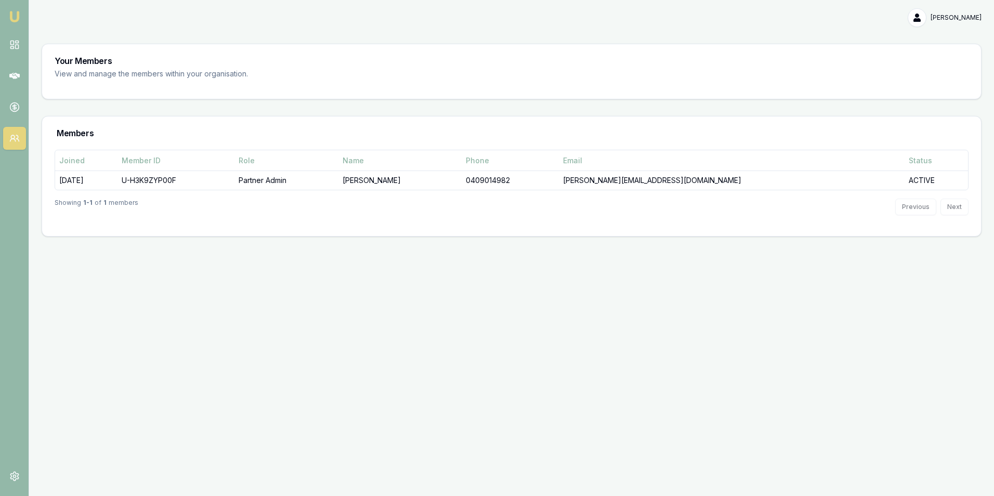
click at [15, 18] on img at bounding box center [14, 16] width 12 height 12
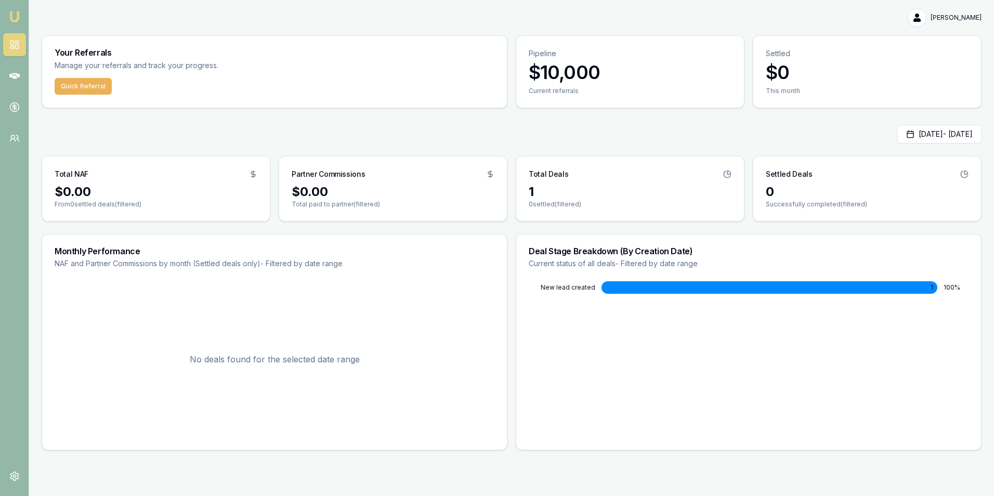
drag, startPoint x: 789, startPoint y: 1, endPoint x: 767, endPoint y: 16, distance: 27.3
click at [766, 16] on div "[PERSON_NAME]" at bounding box center [512, 17] width 940 height 19
drag, startPoint x: 870, startPoint y: 1, endPoint x: 712, endPoint y: 22, distance: 159.5
click at [712, 22] on div "[PERSON_NAME]" at bounding box center [512, 17] width 940 height 19
click at [392, 23] on div "[PERSON_NAME]" at bounding box center [512, 17] width 940 height 19
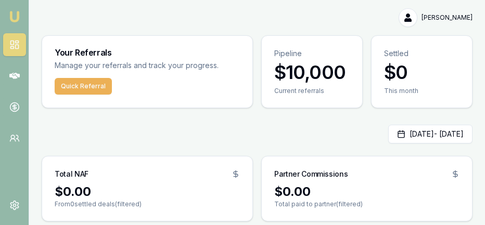
drag, startPoint x: 262, startPoint y: 139, endPoint x: 323, endPoint y: 80, distance: 84.6
click at [262, 139] on div "Sep 01, 2025 - Sep 02, 2025" at bounding box center [257, 134] width 431 height 19
